Goal: Find specific page/section: Find specific page/section

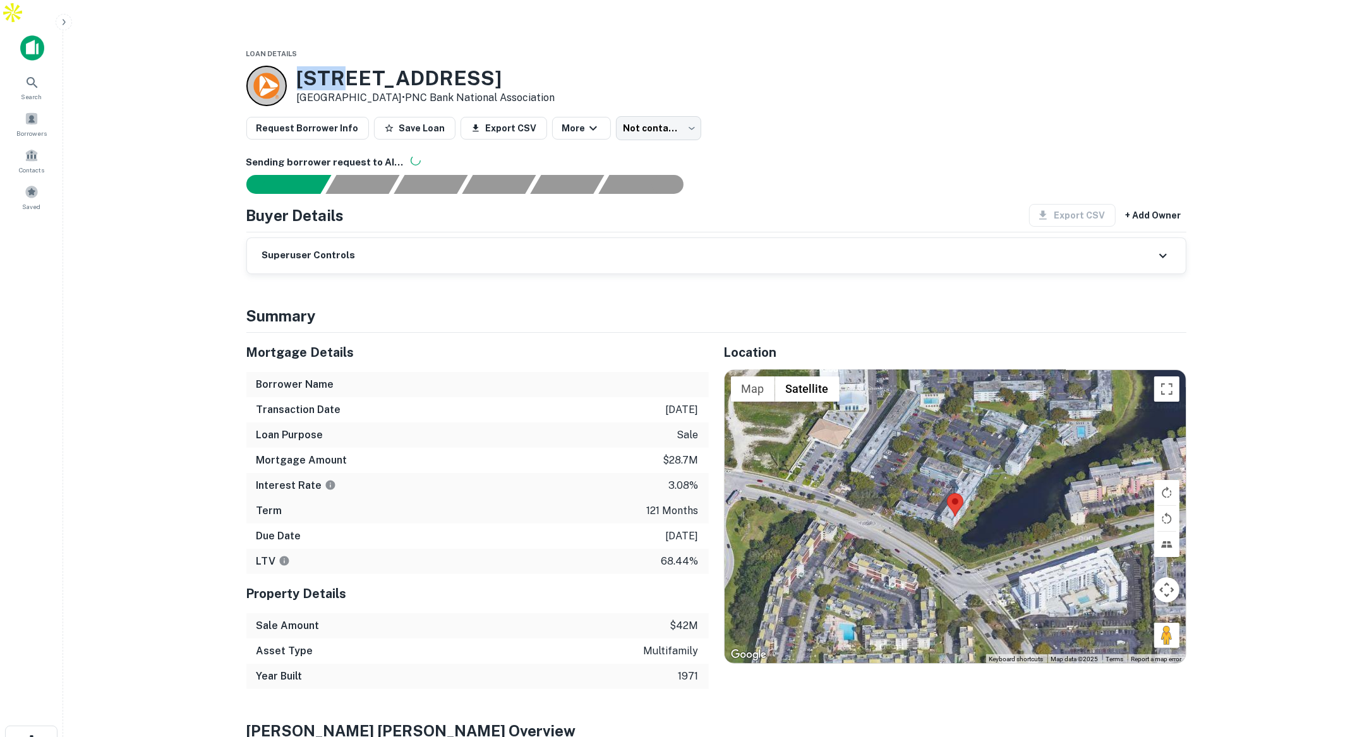
drag, startPoint x: 300, startPoint y: 52, endPoint x: 346, endPoint y: 49, distance: 45.6
click at [346, 66] on h3 "[STREET_ADDRESS]" at bounding box center [426, 78] width 258 height 24
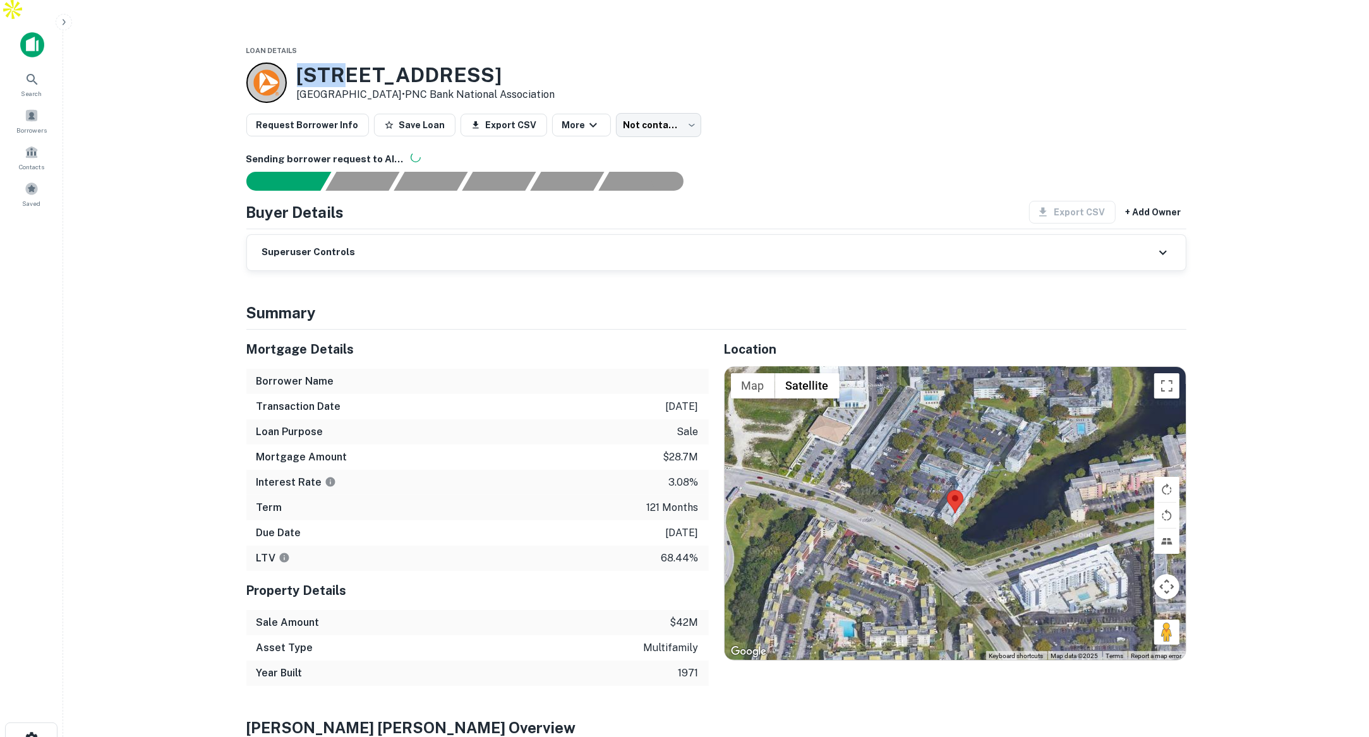
scroll to position [4, 0]
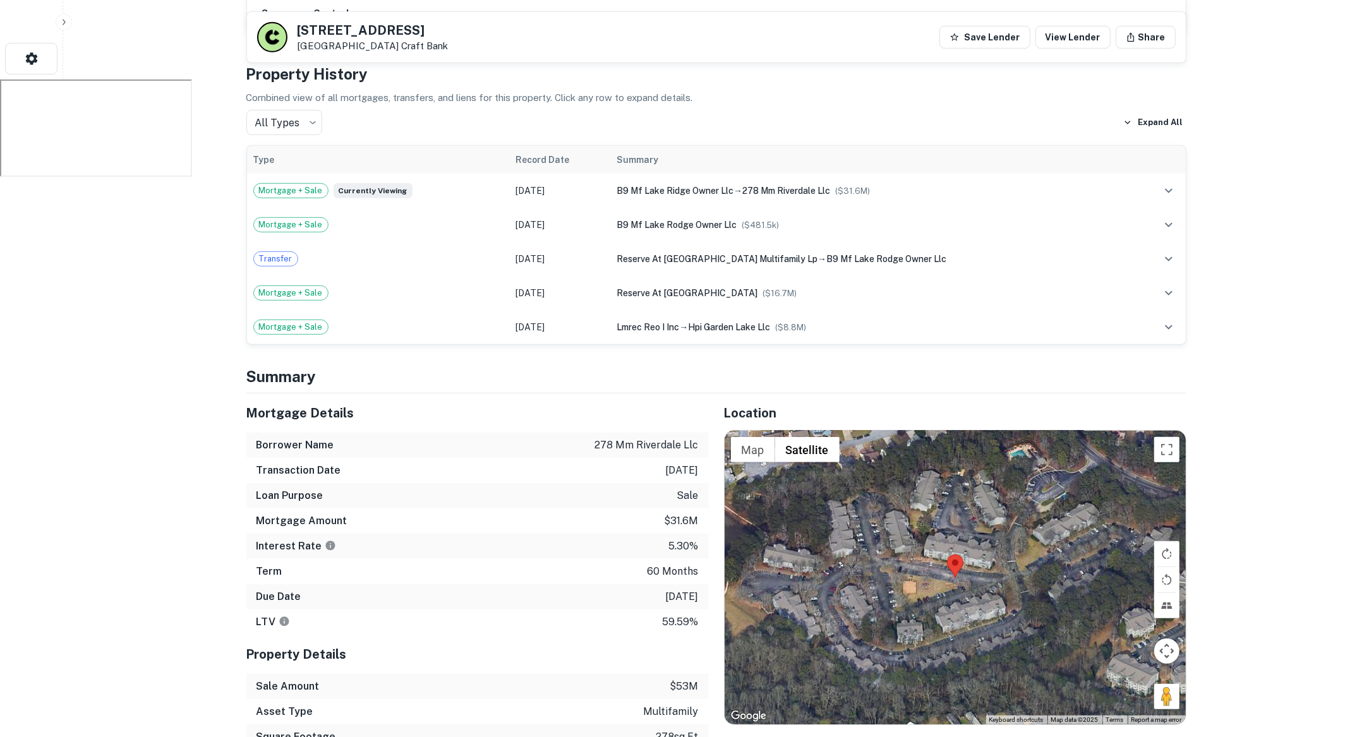
scroll to position [684, 0]
drag, startPoint x: 650, startPoint y: 570, endPoint x: 705, endPoint y: 573, distance: 54.4
click at [705, 584] on div "Due Date 7/31/2027" at bounding box center [477, 596] width 463 height 25
click at [686, 589] on p "7/31/2027" at bounding box center [682, 596] width 33 height 15
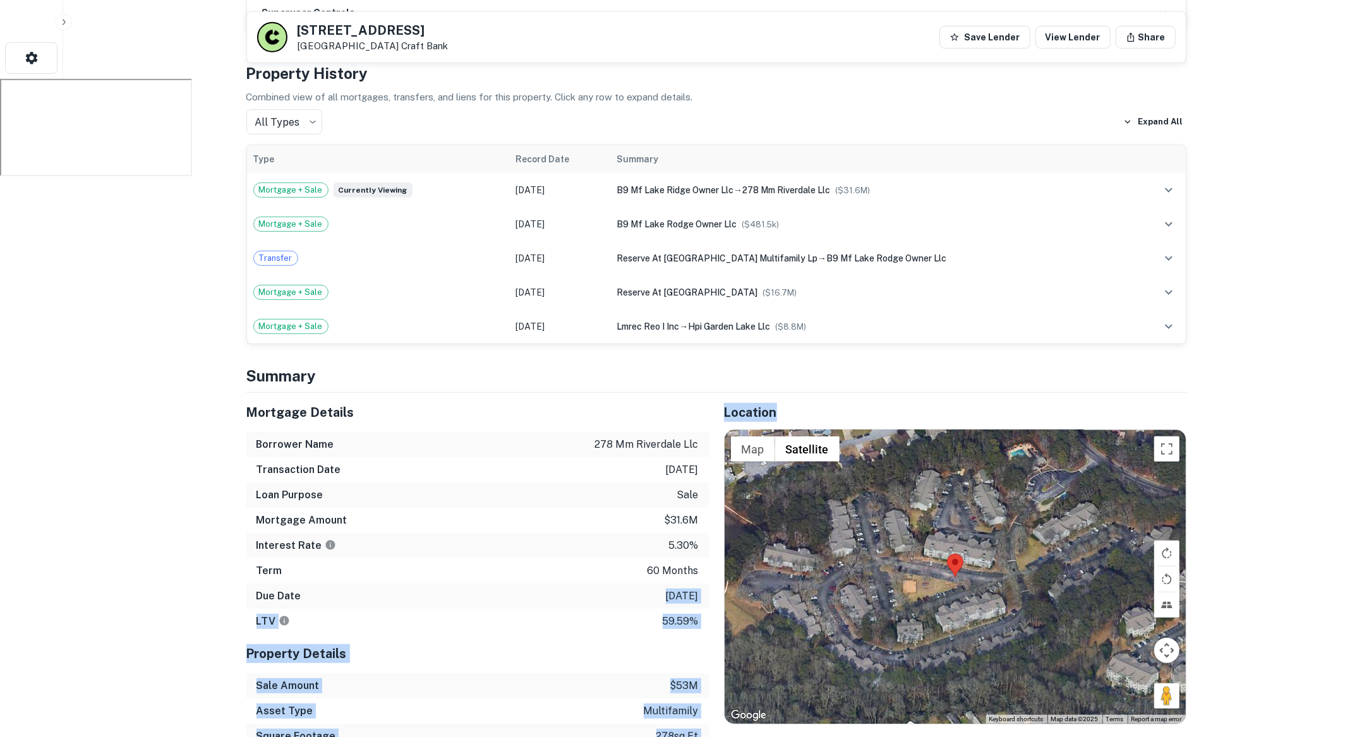
drag, startPoint x: 650, startPoint y: 569, endPoint x: 710, endPoint y: 571, distance: 60.7
click at [710, 571] on div "Mortgage Details Borrower Name 278 mm riverdale llc Transaction Date 8/7/2022 L…" at bounding box center [708, 584] width 955 height 382
click at [667, 589] on p "7/31/2027" at bounding box center [682, 596] width 33 height 15
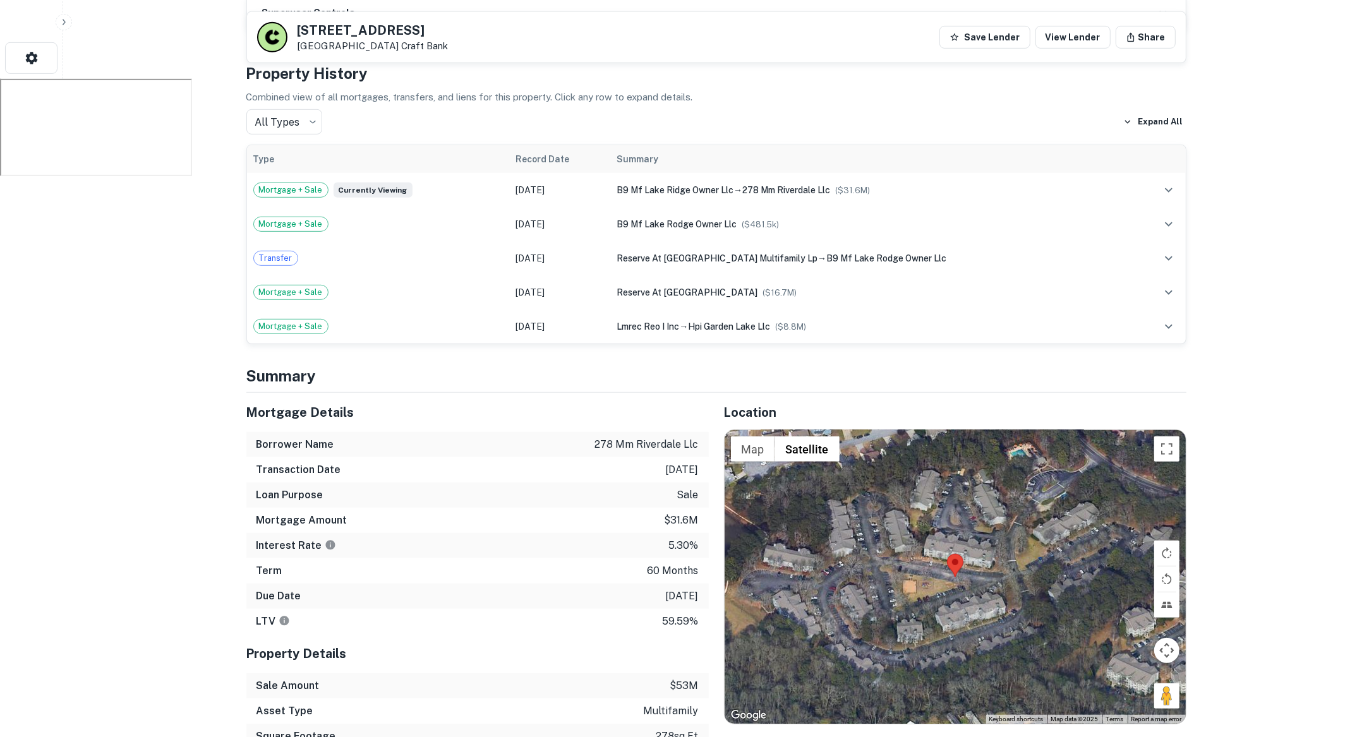
click at [648, 584] on div "Due Date 7/31/2027" at bounding box center [477, 596] width 463 height 25
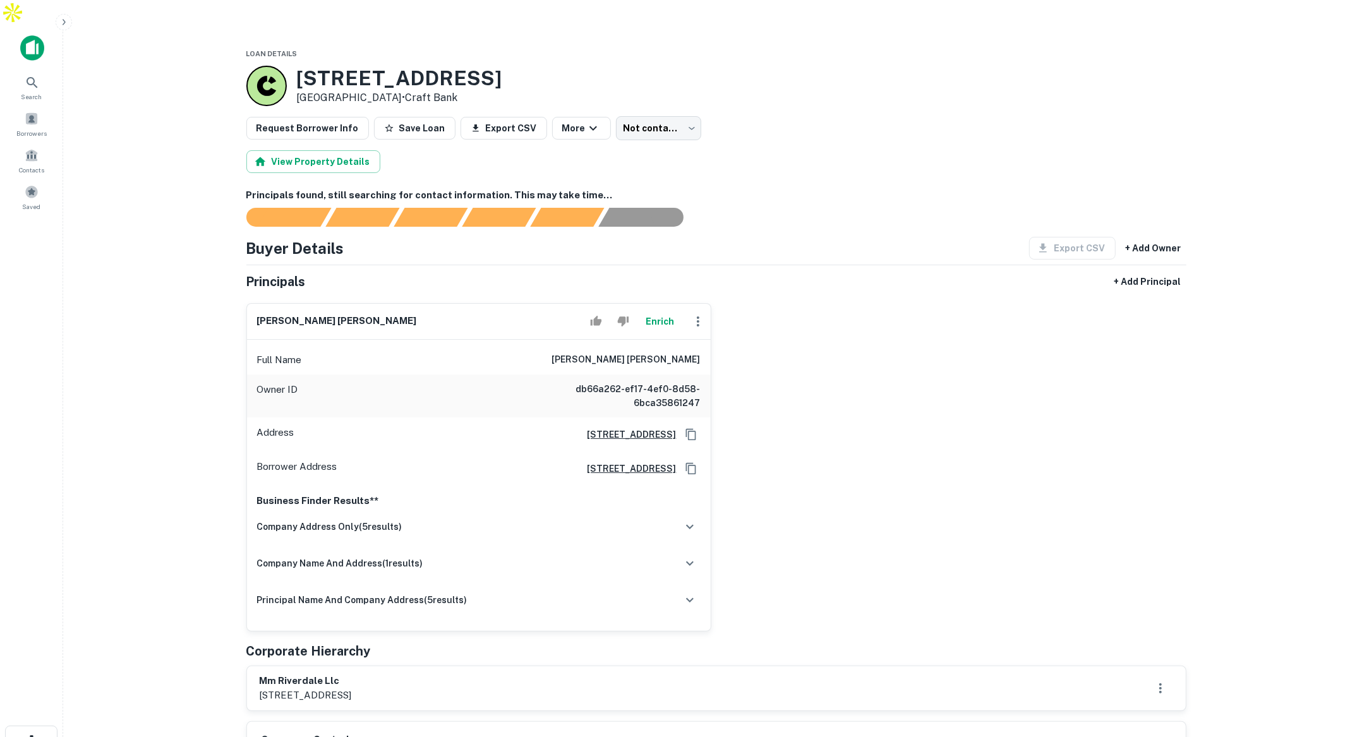
scroll to position [8, 0]
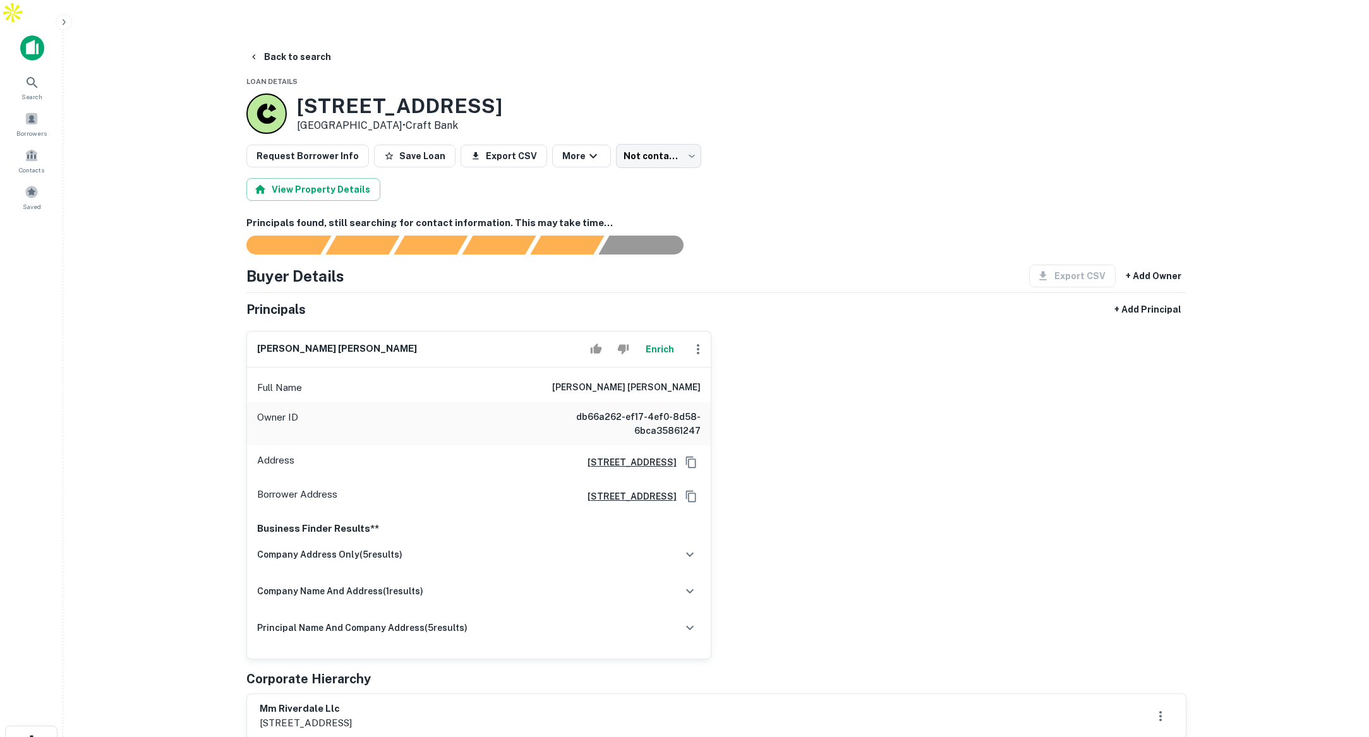
scroll to position [19, 0]
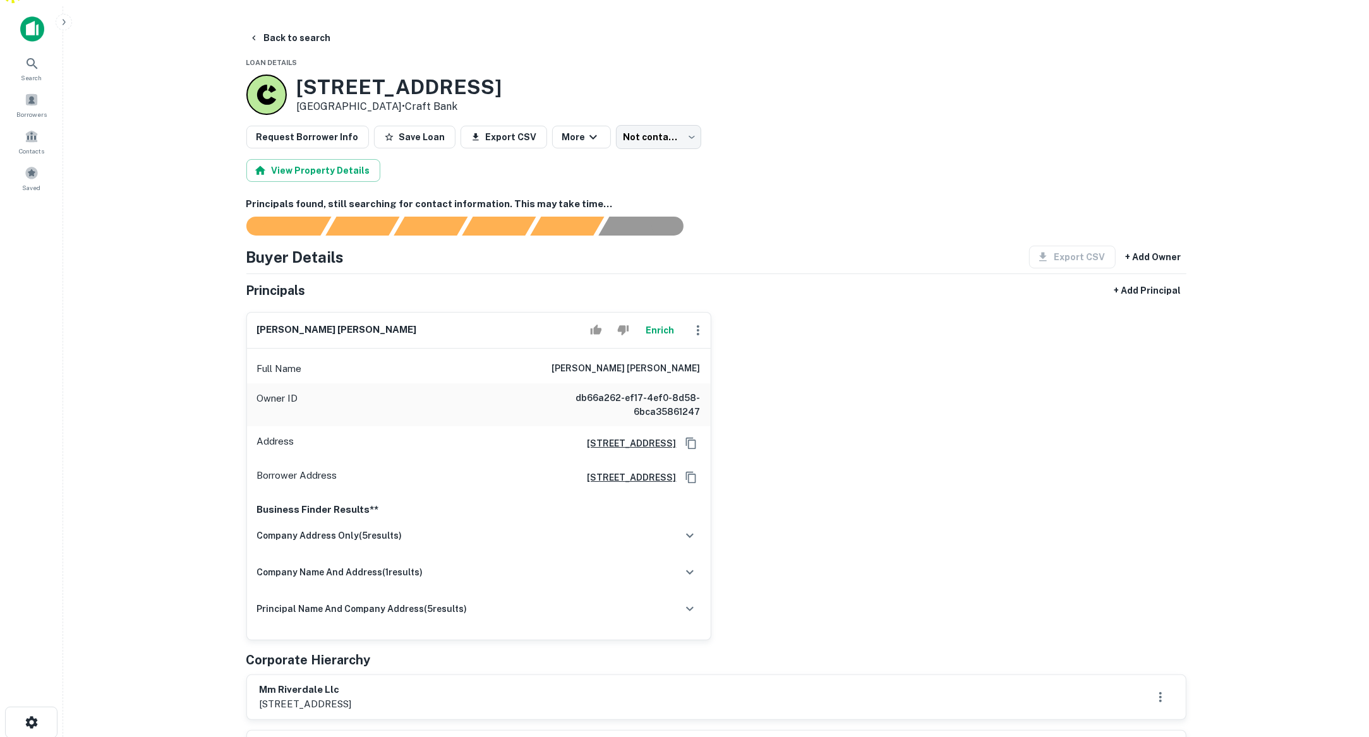
click at [65, 25] on icon "button" at bounding box center [64, 22] width 10 height 10
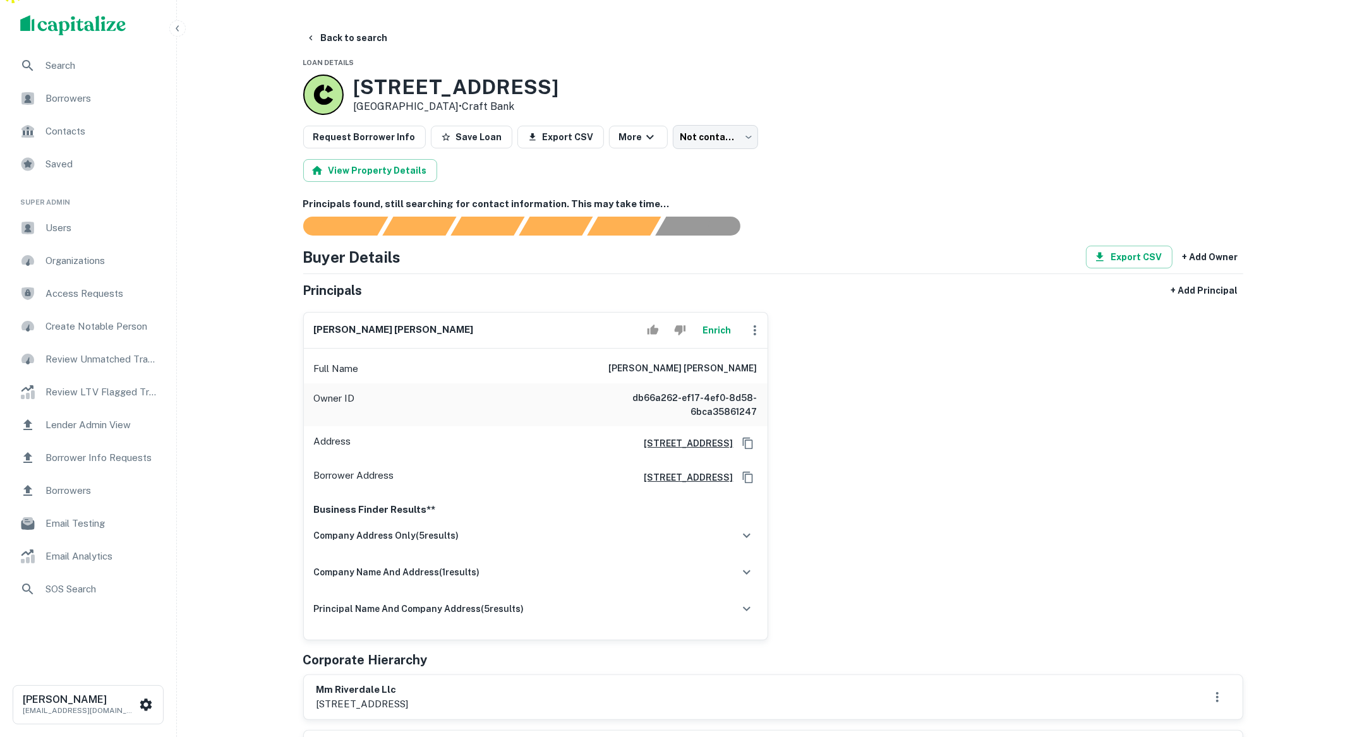
click at [174, 33] on icon "button" at bounding box center [178, 28] width 10 height 10
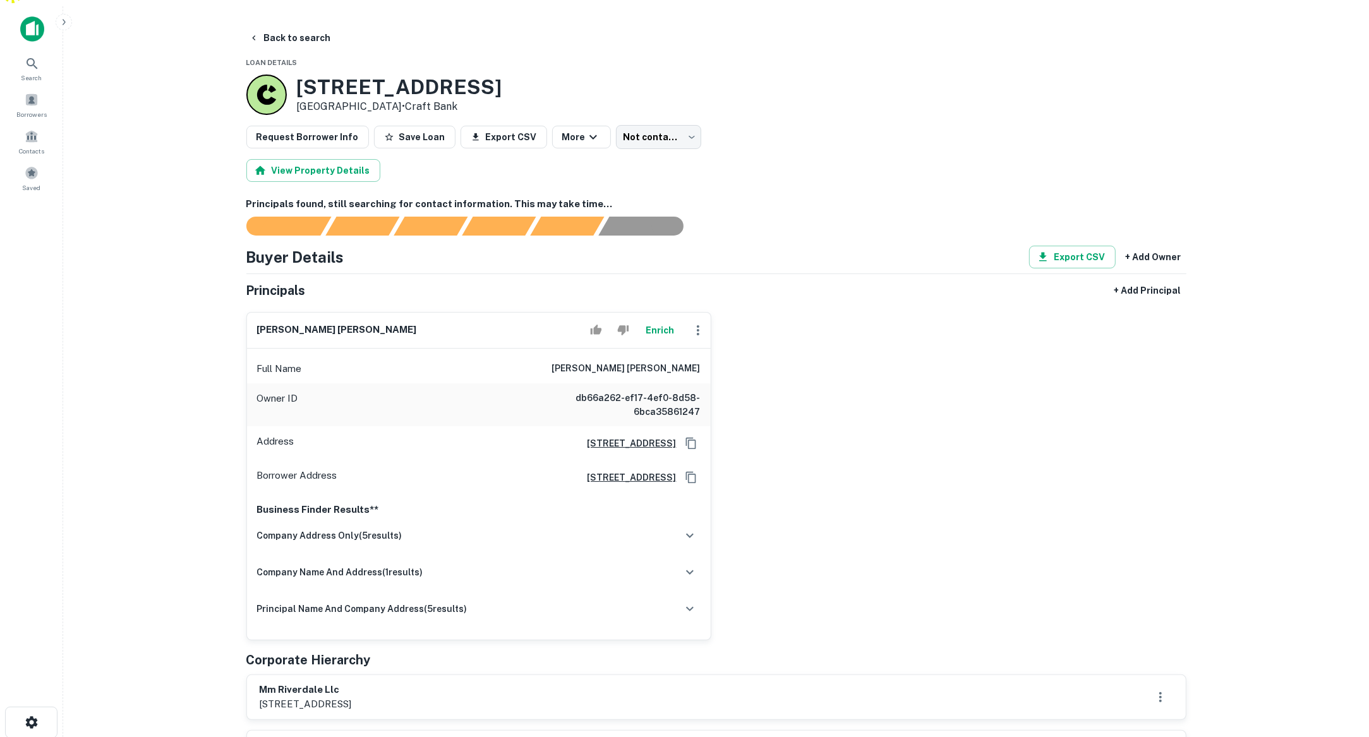
click at [64, 20] on icon "button" at bounding box center [64, 22] width 3 height 6
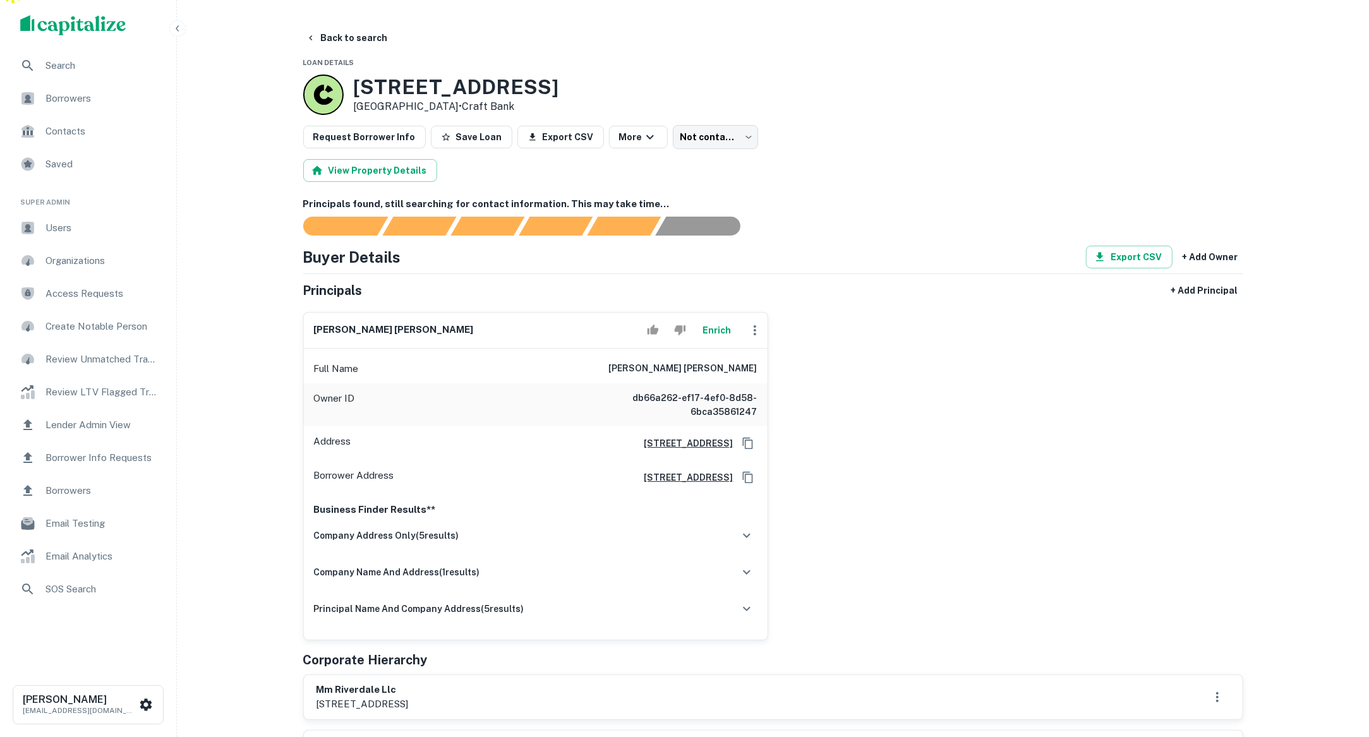
click at [73, 225] on span "Users" at bounding box center [101, 228] width 113 height 15
